Goal: Navigation & Orientation: Find specific page/section

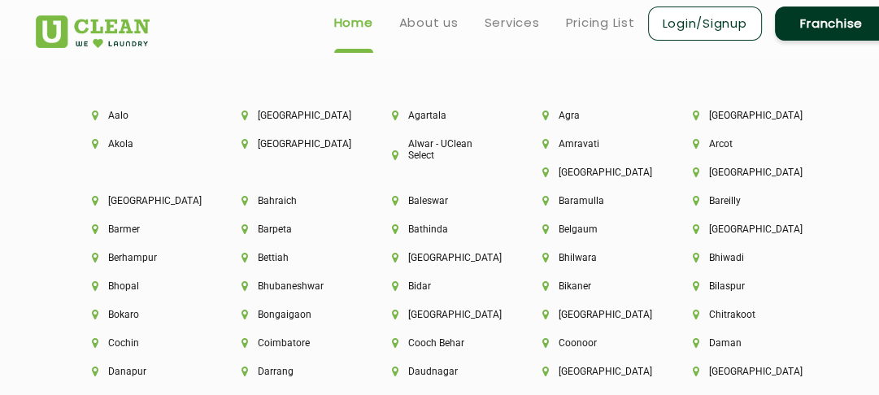
scroll to position [3496, 0]
click at [715, 233] on li "[GEOGRAPHIC_DATA]" at bounding box center [740, 230] width 95 height 11
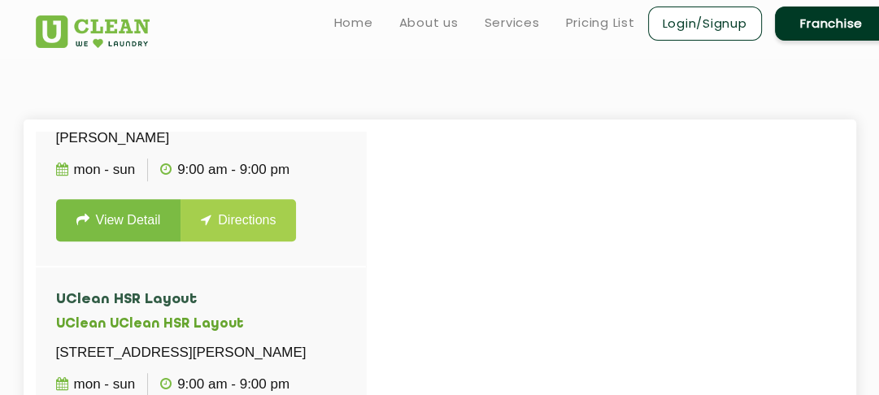
scroll to position [781, 0]
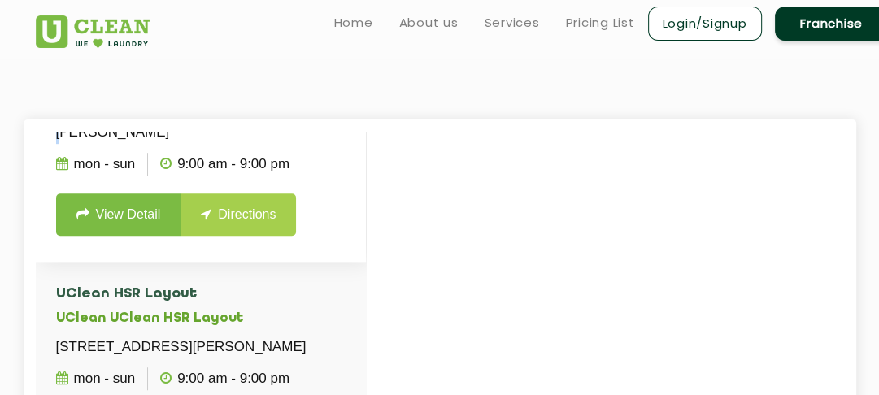
drag, startPoint x: 263, startPoint y: 186, endPoint x: 83, endPoint y: 179, distance: 179.9
click at [83, 179] on li "UClean [PERSON_NAME] [GEOGRAPHIC_DATA] UClean [PERSON_NAME][GEOGRAPHIC_DATA] Ne…" at bounding box center [201, 127] width 330 height 268
drag, startPoint x: 58, startPoint y: 140, endPoint x: 141, endPoint y: 246, distance: 134.4
click at [141, 246] on li "UClean [PERSON_NAME] [GEOGRAPHIC_DATA] UClean [PERSON_NAME][GEOGRAPHIC_DATA] Ne…" at bounding box center [201, 127] width 330 height 268
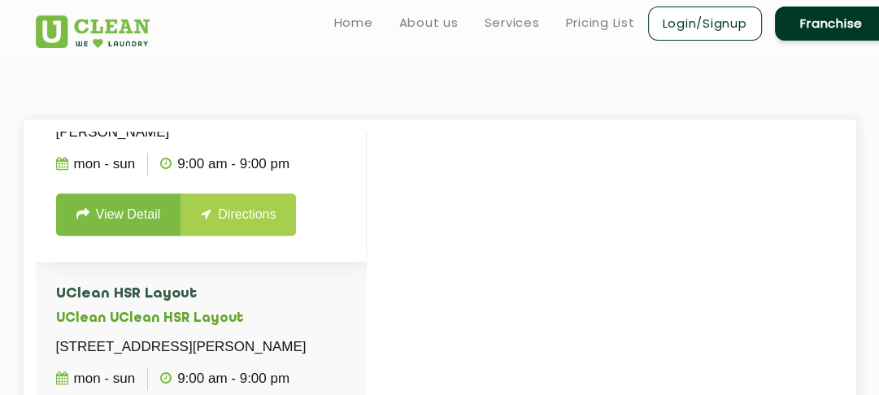
click at [141, 144] on p "Ground Floor, [STREET_ADDRESS][PERSON_NAME]" at bounding box center [201, 121] width 290 height 46
click at [604, 234] on div at bounding box center [475, 329] width 879 height 395
